Goal: Information Seeking & Learning: Learn about a topic

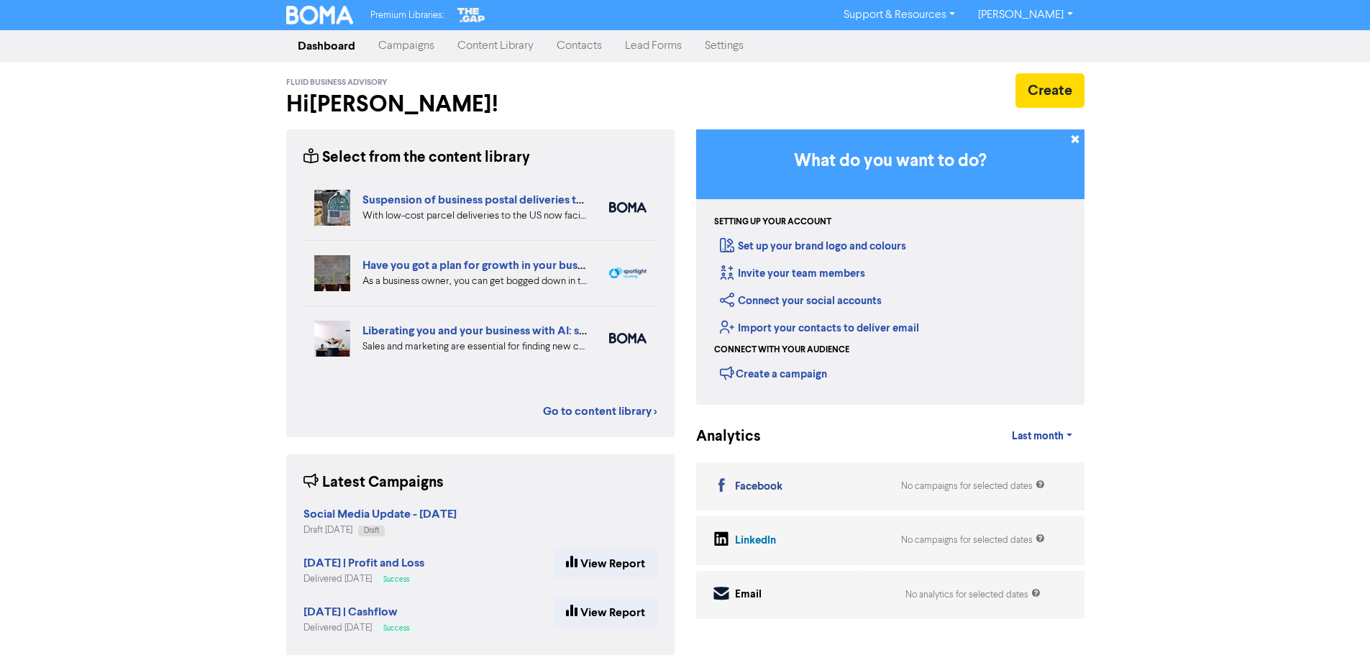
click at [1253, 280] on div "Premium Libraries: Support & Resources Video Tutorials FAQ & Guides Marketing E…" at bounding box center [685, 327] width 1370 height 655
click at [214, 241] on div "Premium Libraries: Support & Resources Video Tutorials FAQ & Guides Marketing E…" at bounding box center [685, 327] width 1370 height 655
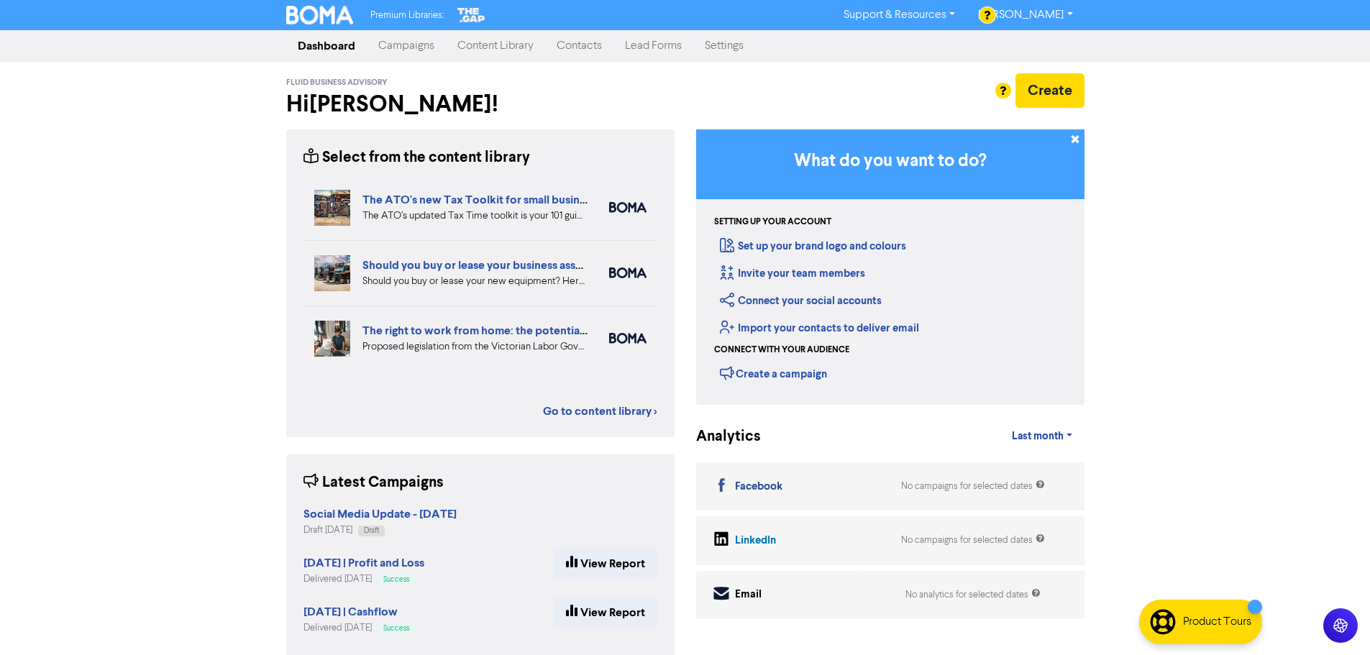
click at [533, 52] on link "Content Library" at bounding box center [495, 46] width 99 height 29
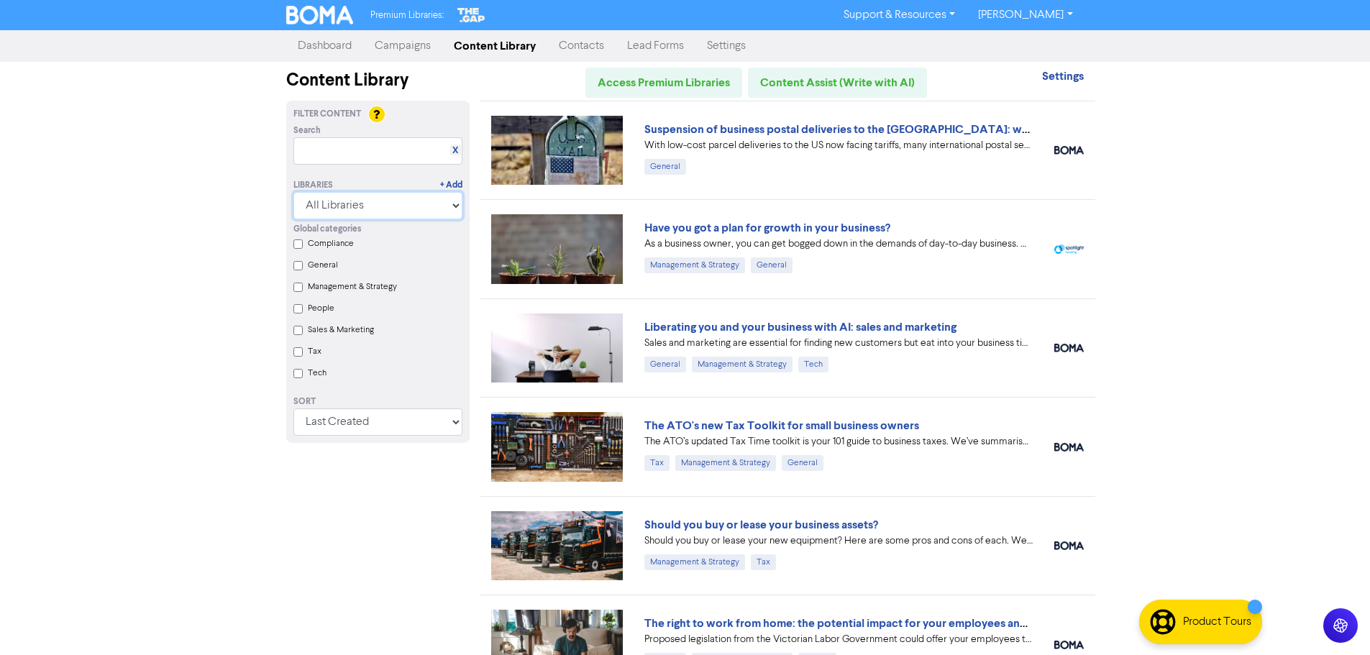
click at [389, 216] on select "All Libraries BOMA Other Partners The Gap Xero" at bounding box center [377, 205] width 169 height 27
select select "The Gap"
click at [298, 192] on select "All Libraries BOMA Other Partners The Gap Xero" at bounding box center [377, 205] width 169 height 27
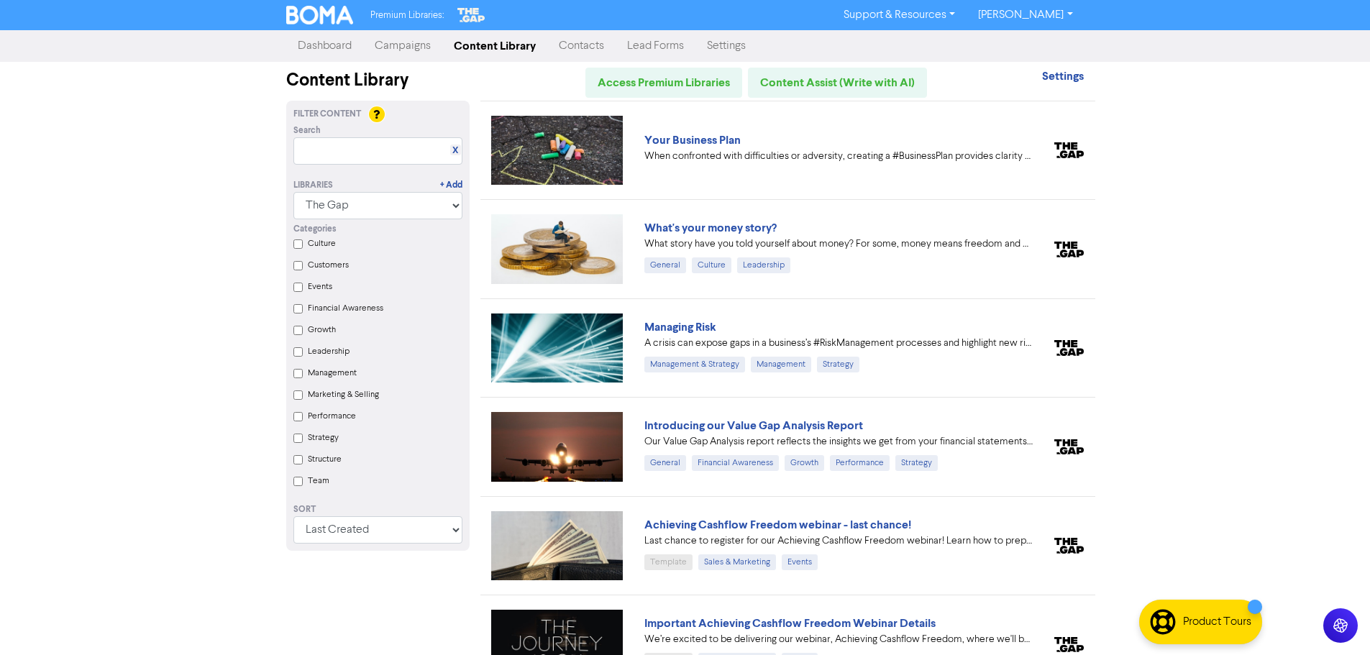
click at [662, 150] on div "When confronted with difficulties or adversity, creating a #BusinessPlan provid…" at bounding box center [838, 156] width 388 height 15
click at [656, 142] on link "Your Business Plan" at bounding box center [692, 140] width 96 height 14
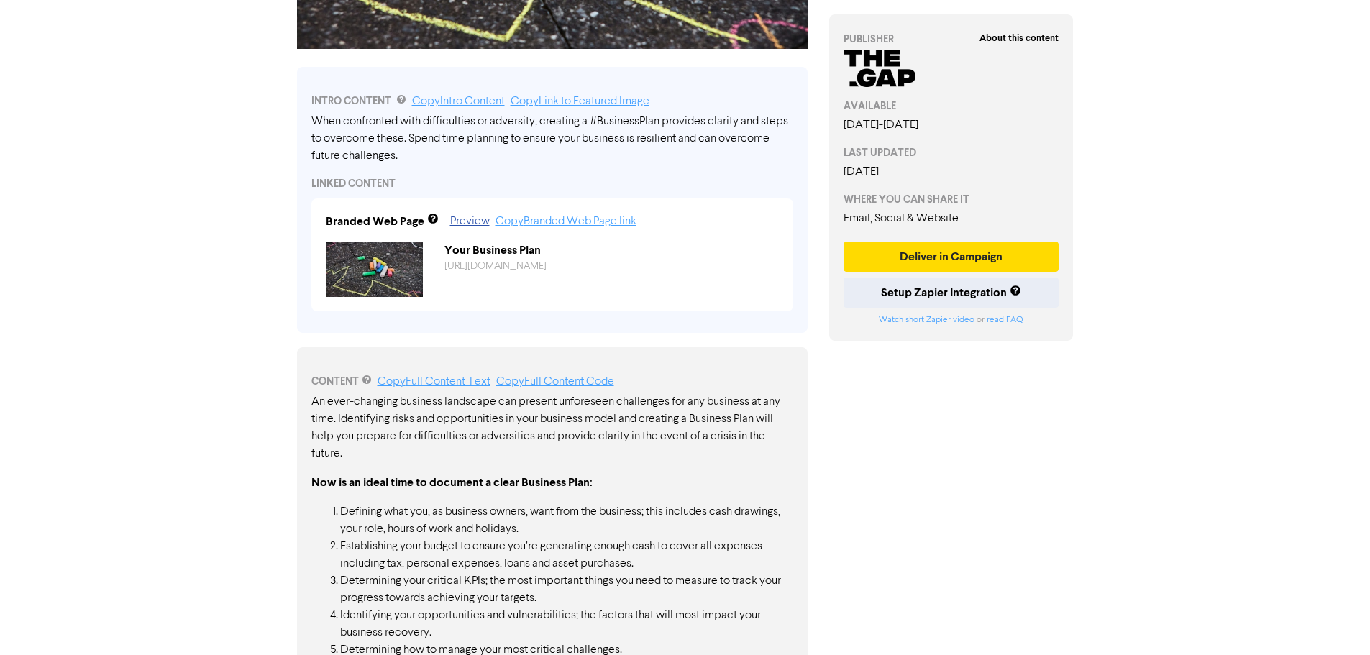
scroll to position [498, 0]
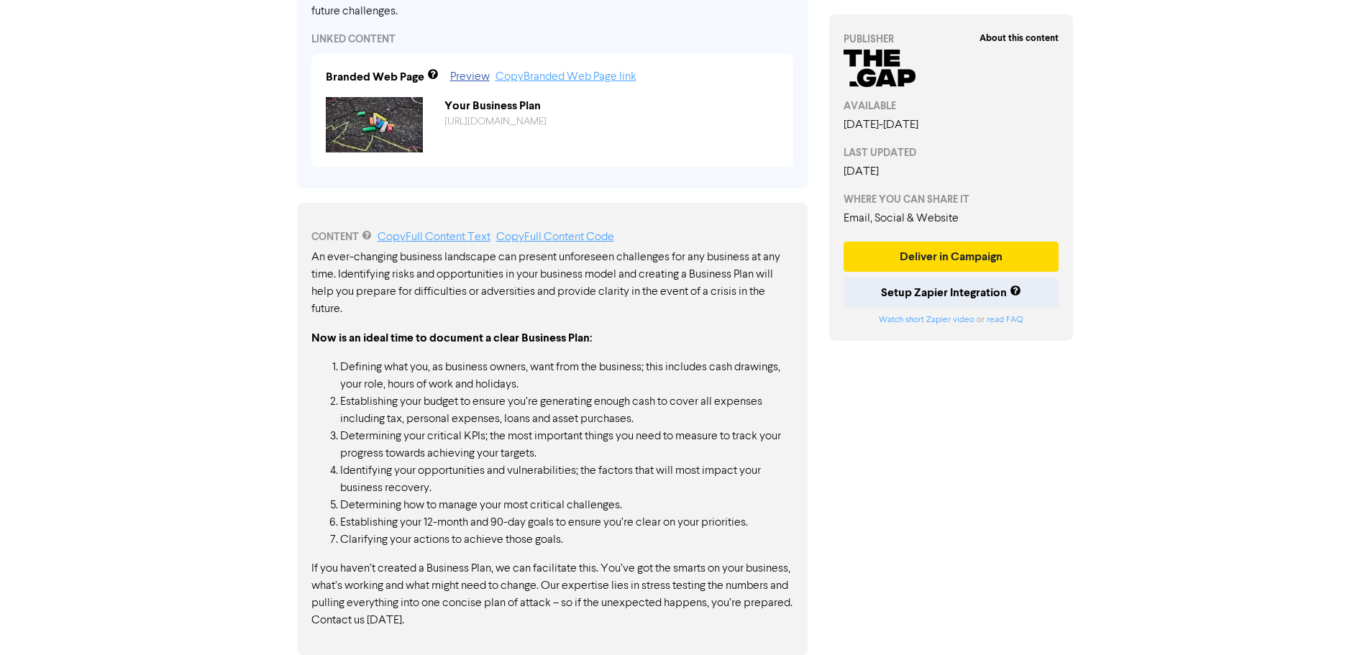
click at [877, 464] on div "About this content PUBLISHER AVAILABLE [DATE] - [DATE] LAST UPDATED [DATE] WHER…" at bounding box center [951, 114] width 266 height 1082
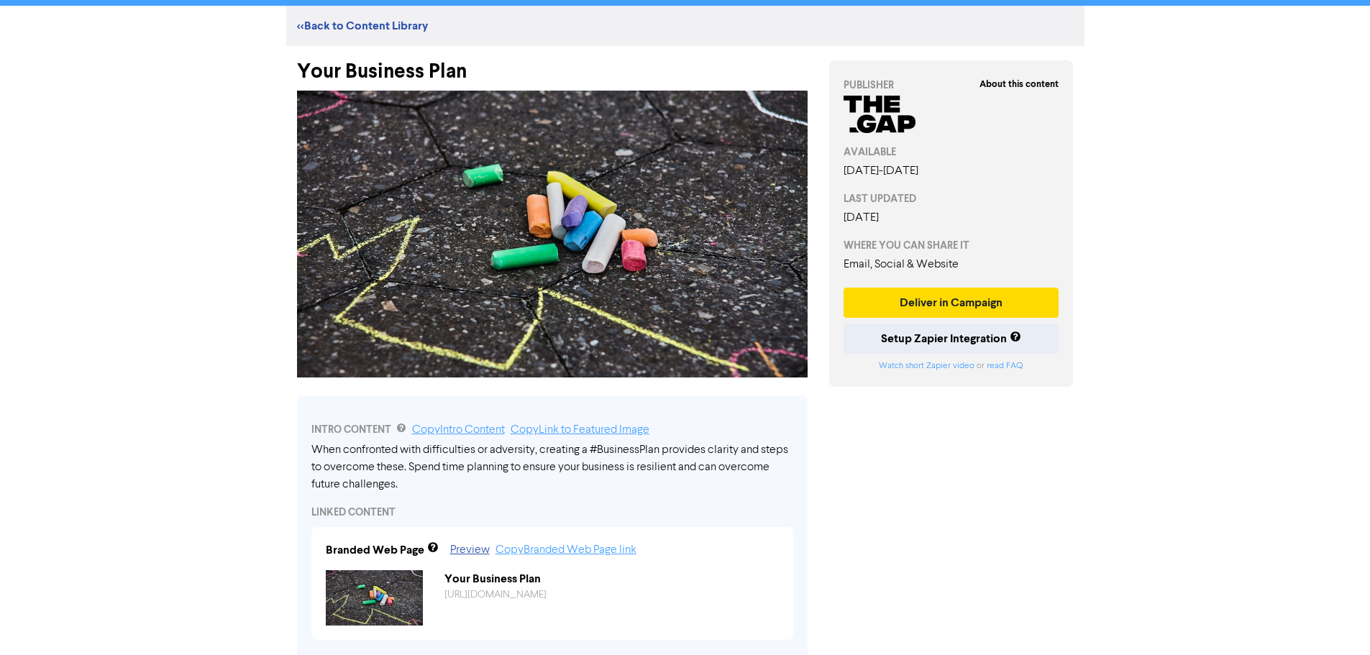
scroll to position [0, 0]
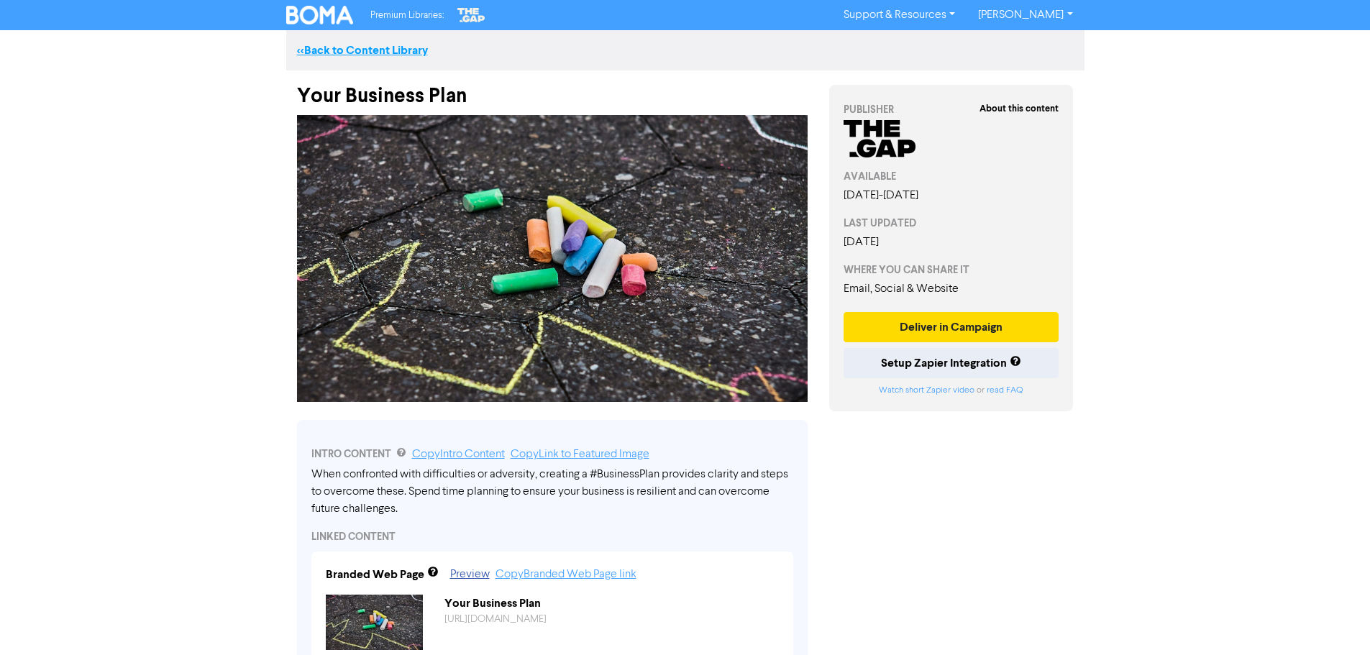
click at [359, 53] on link "<< Back to Content Library" at bounding box center [362, 50] width 131 height 14
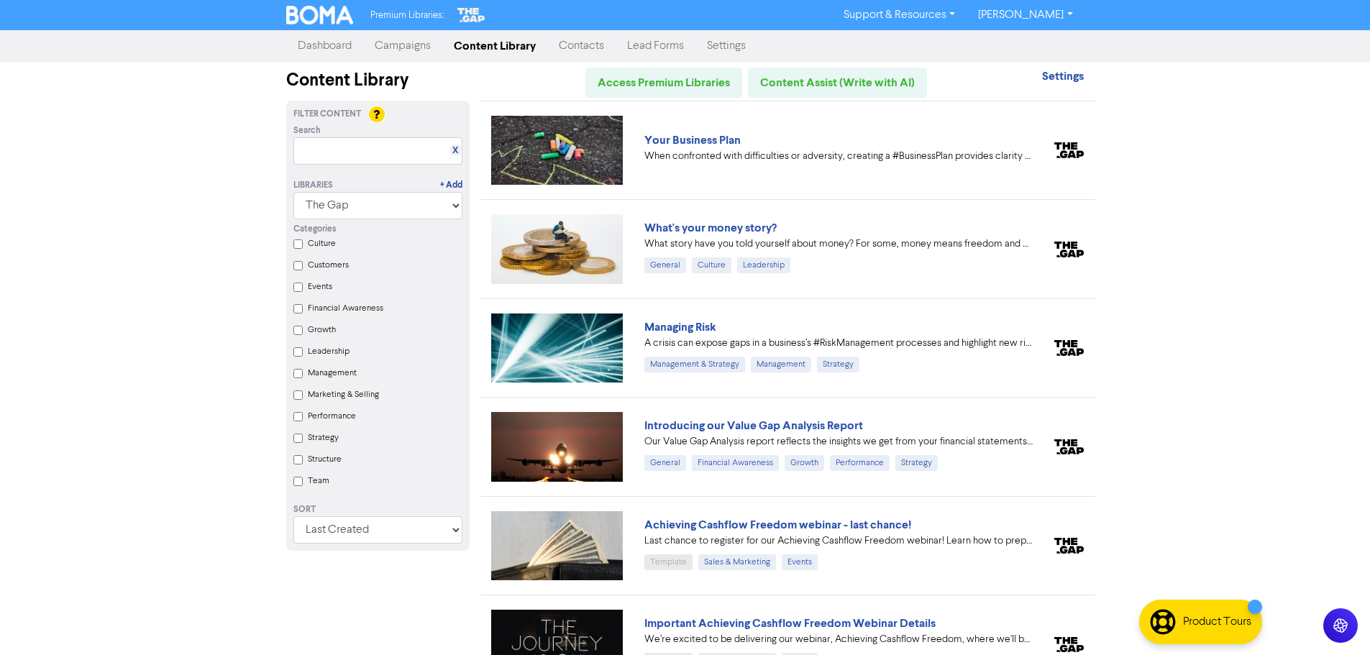
click at [1193, 462] on div "Premium Libraries: Support & Resources Video Tutorials FAQ & Guides Marketing E…" at bounding box center [685, 327] width 1370 height 655
click at [759, 354] on div "Managing Risk A crisis can expose gaps in a business’s #RiskManagement processe…" at bounding box center [838, 346] width 388 height 54
